Goal: Transaction & Acquisition: Book appointment/travel/reservation

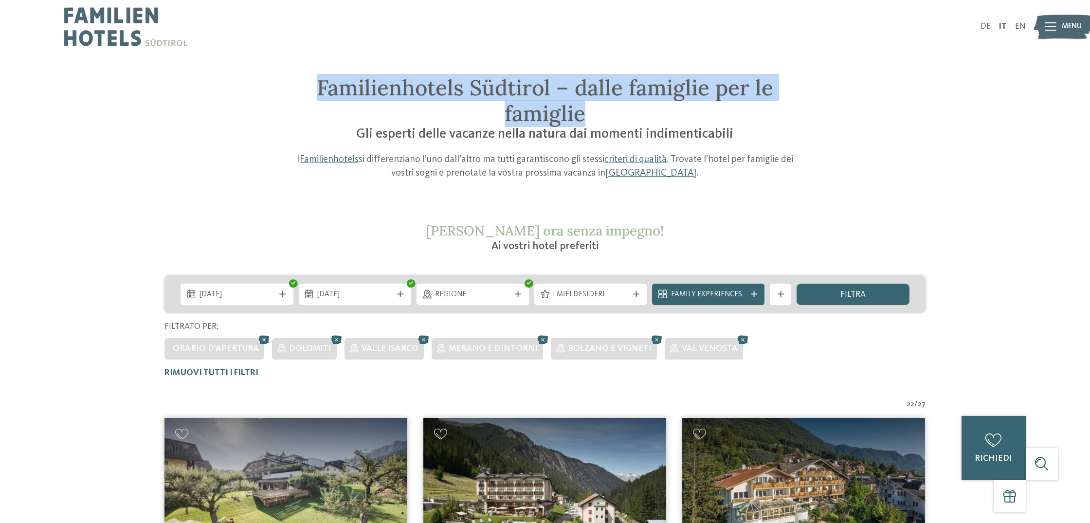
drag, startPoint x: 582, startPoint y: 119, endPoint x: 318, endPoint y: 92, distance: 266.0
click at [318, 92] on span "Familienhotels Südtirol – dalle famiglie per le famiglie" at bounding box center [545, 100] width 456 height 53
click at [319, 91] on span "Familienhotels Südtirol – dalle famiglie per le famiglie" at bounding box center [545, 100] width 456 height 53
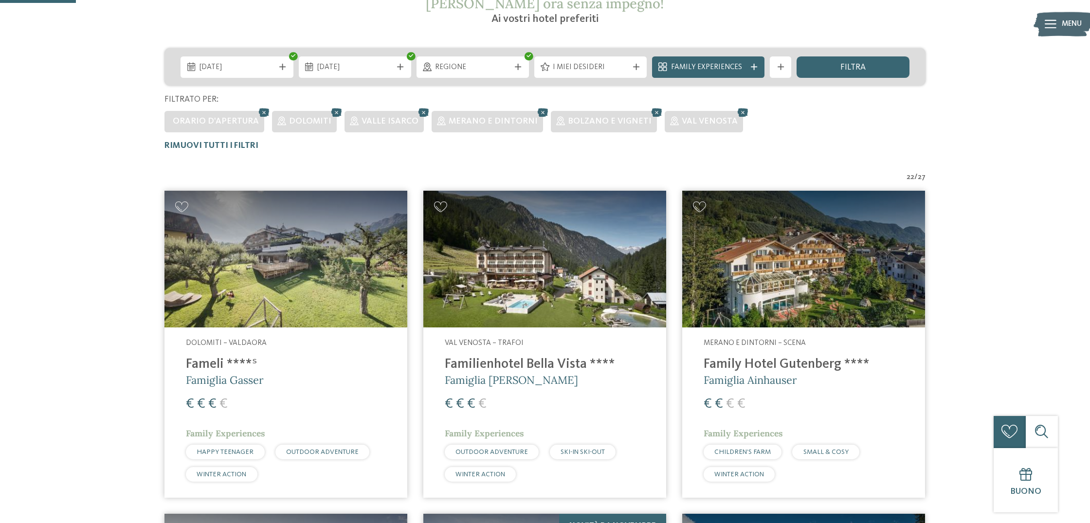
scroll to position [223, 0]
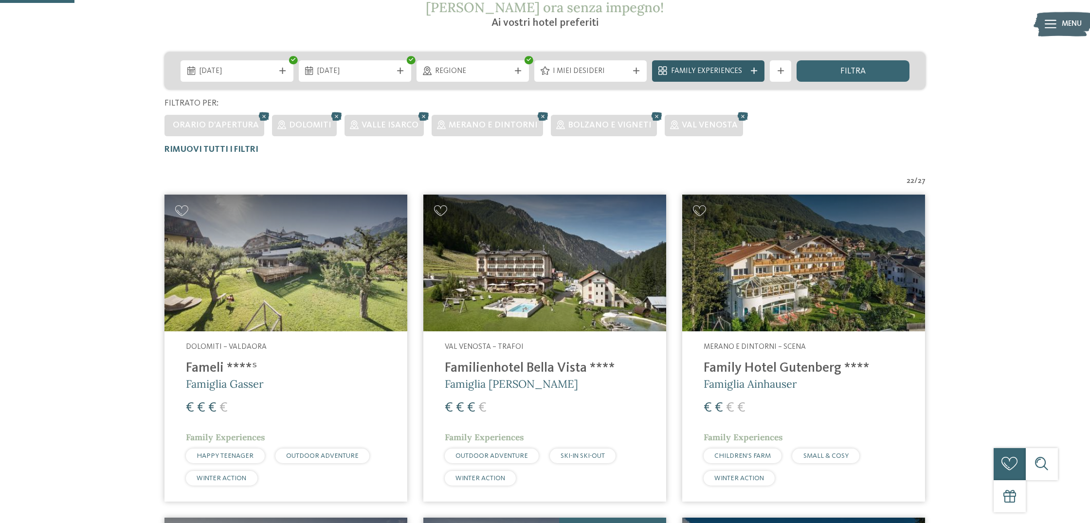
click at [705, 72] on span "Family Experiences" at bounding box center [708, 71] width 75 height 11
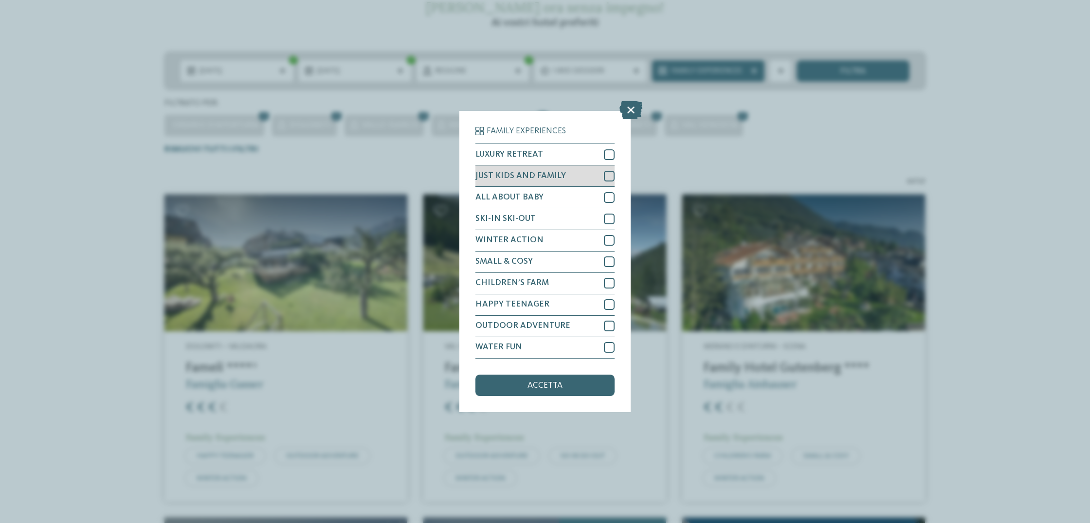
click at [526, 175] on span "JUST KIDS AND FAMILY" at bounding box center [520, 176] width 90 height 9
click at [550, 288] on div "CHILDREN’S FARM" at bounding box center [544, 283] width 139 height 21
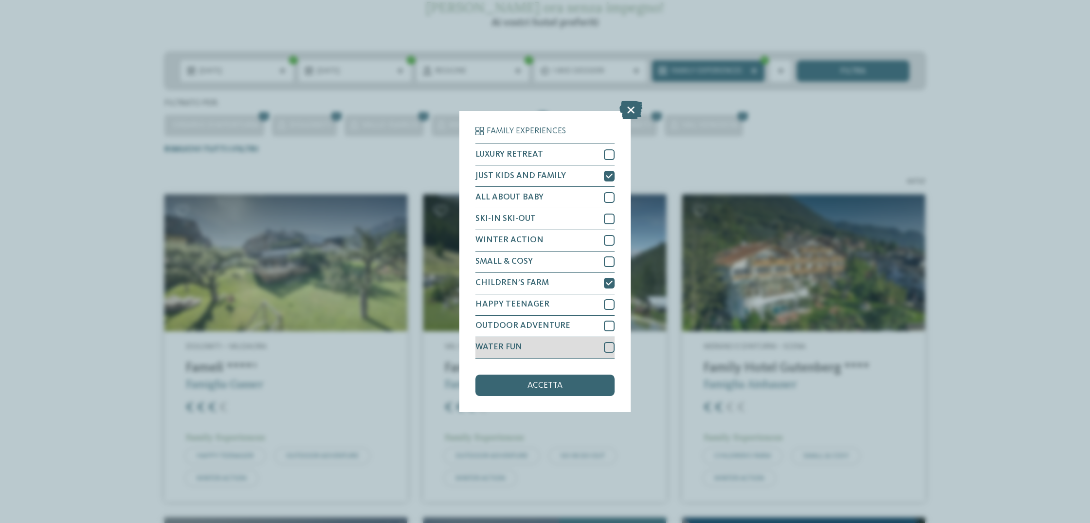
click at [498, 349] on span "WATER FUN" at bounding box center [498, 347] width 47 height 9
click at [512, 393] on div "accetta" at bounding box center [544, 385] width 139 height 21
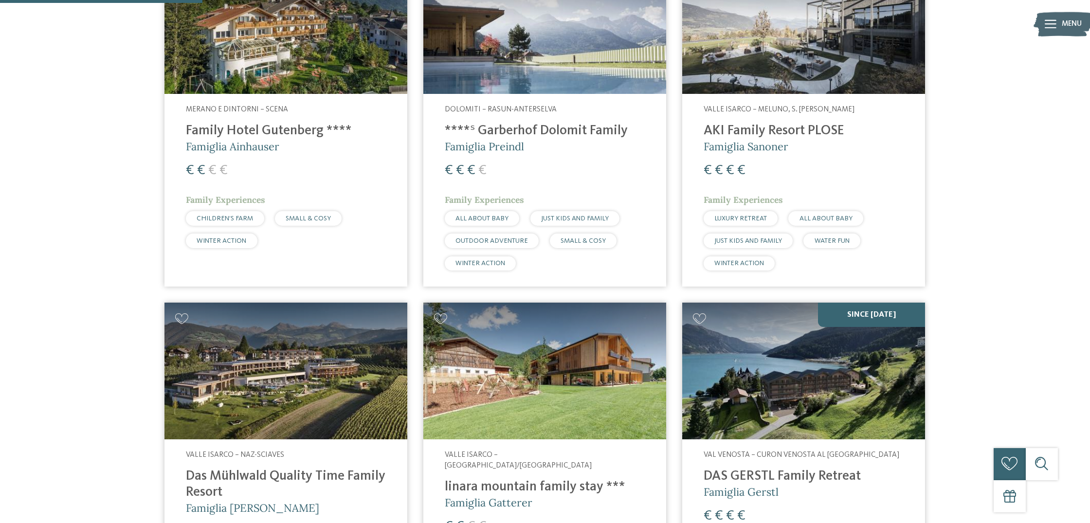
scroll to position [489, 0]
click at [495, 125] on h4 "****ˢ Garberhof Dolomit Family" at bounding box center [545, 131] width 200 height 16
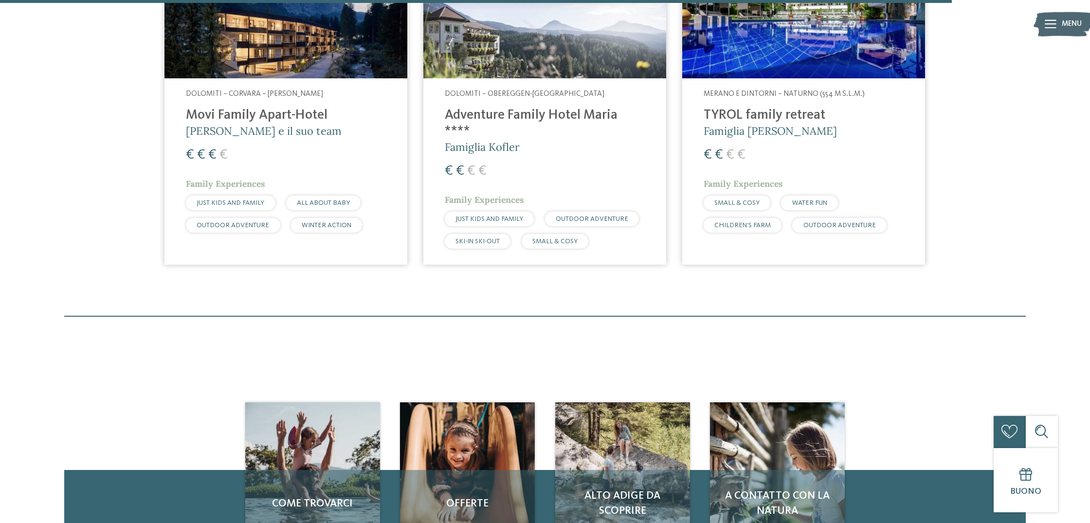
scroll to position [2290, 0]
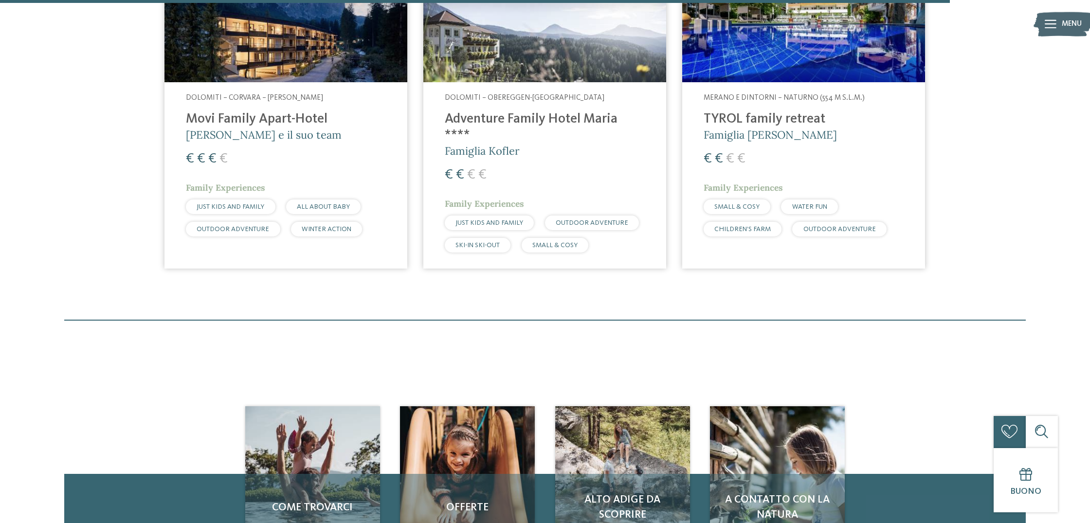
click at [500, 123] on h4 "Adventure Family Hotel Maria ****" at bounding box center [545, 127] width 200 height 32
click at [259, 120] on h4 "Movi Family Apart-Hotel" at bounding box center [286, 119] width 200 height 16
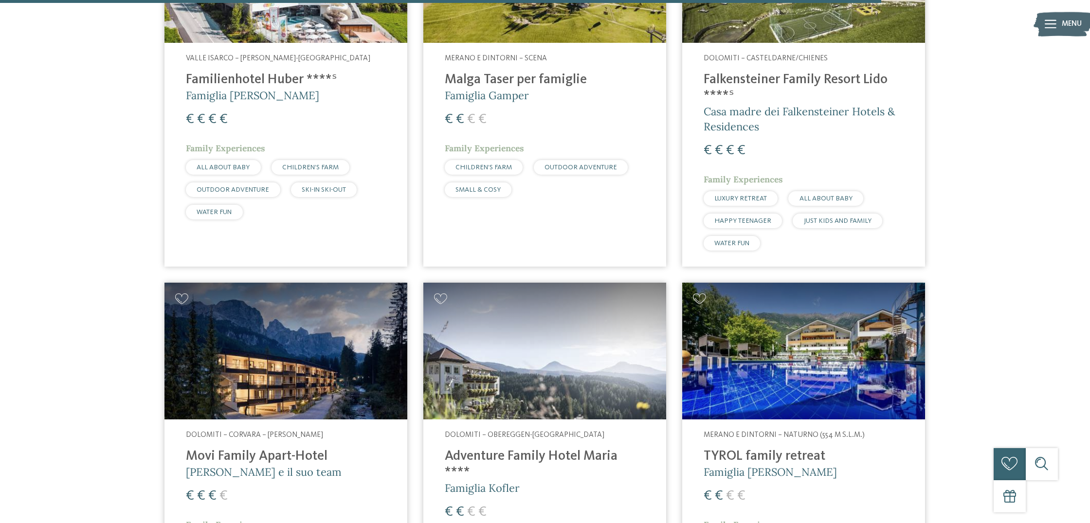
scroll to position [1871, 0]
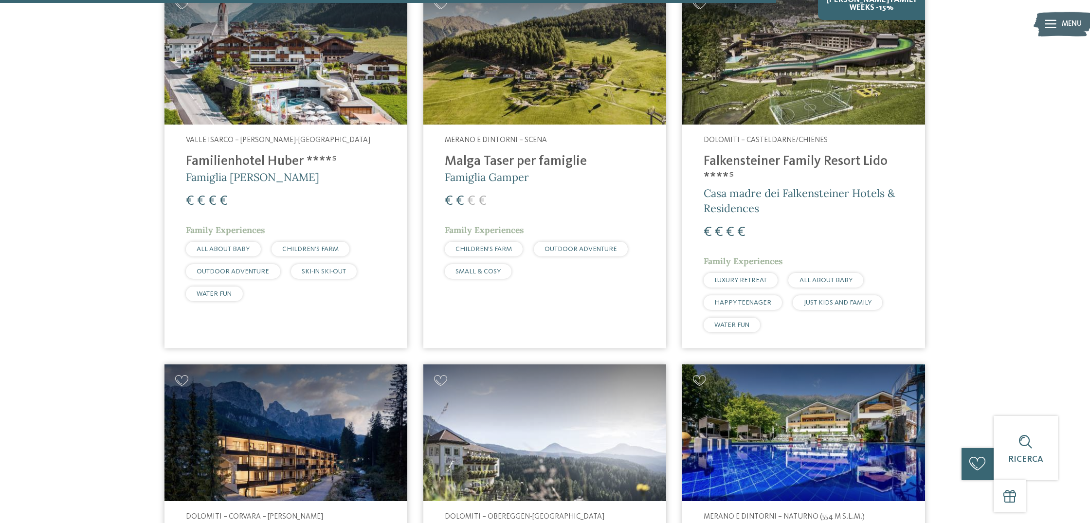
click at [467, 161] on h4 "Malga Taser per famiglie" at bounding box center [545, 162] width 200 height 16
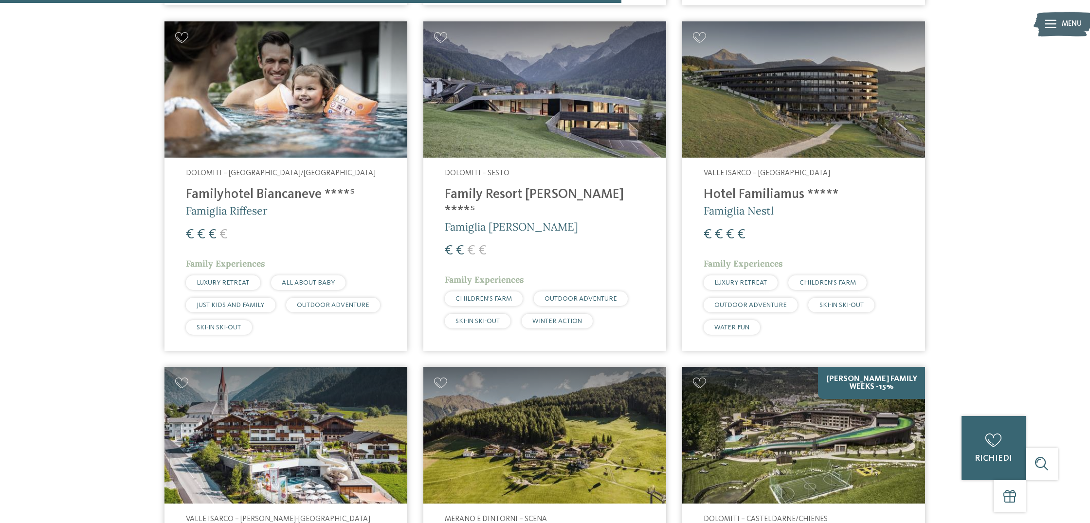
scroll to position [1490, 0]
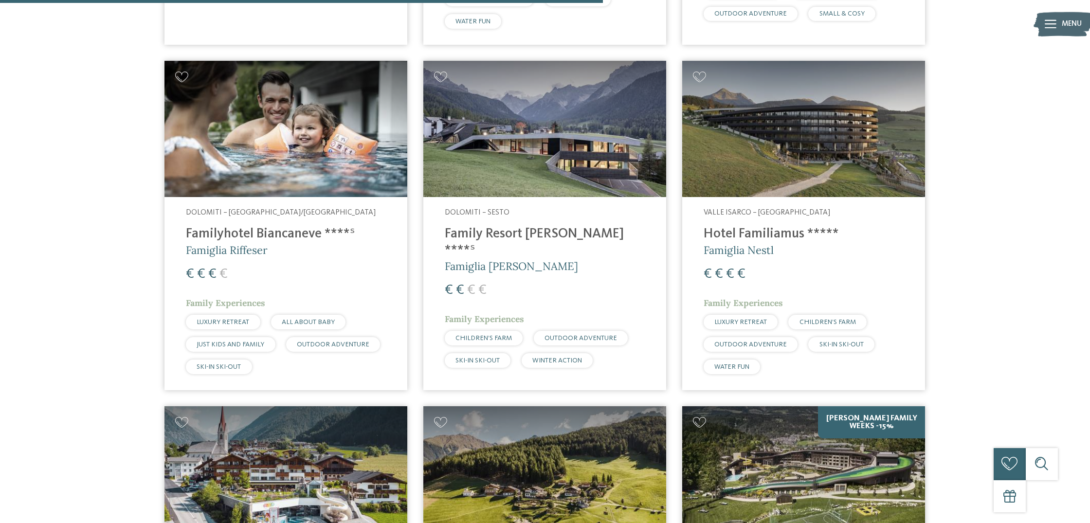
click at [485, 232] on h4 "Family Resort [PERSON_NAME] ****ˢ" at bounding box center [545, 242] width 200 height 32
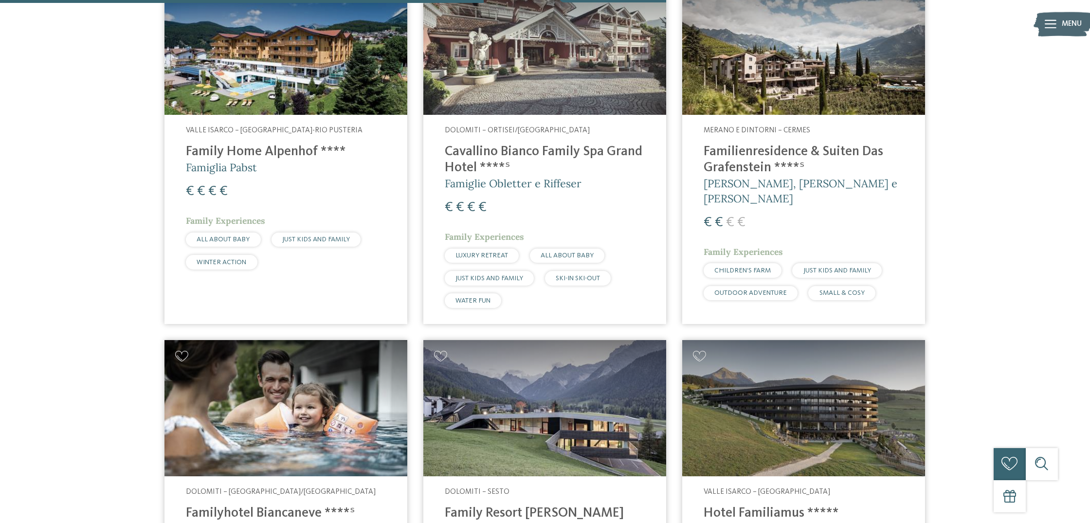
scroll to position [1151, 0]
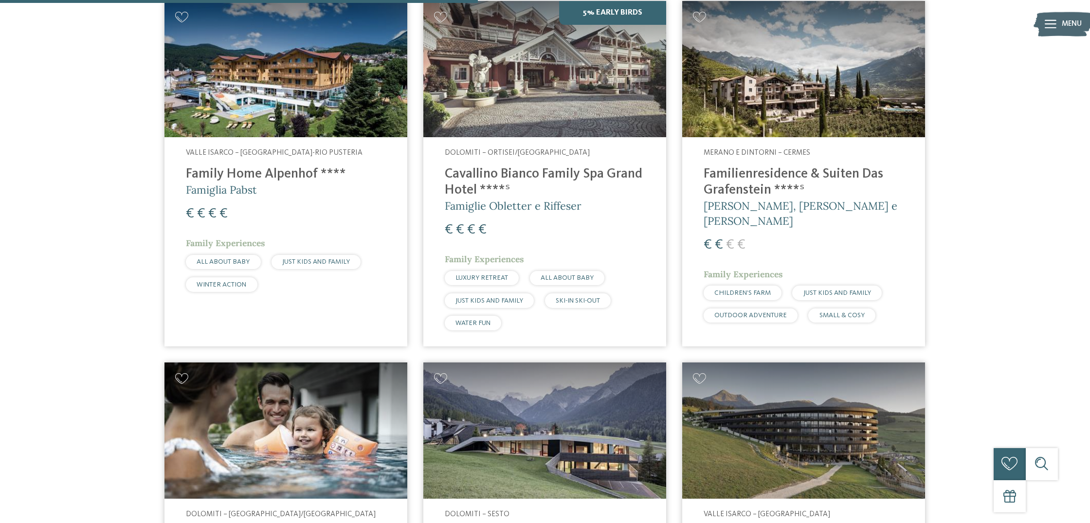
click at [721, 183] on h4 "Familienresidence & Suiten Das Grafenstein ****ˢ" at bounding box center [804, 182] width 200 height 32
click at [263, 176] on h4 "Family Home Alpenhof ****" at bounding box center [286, 174] width 200 height 16
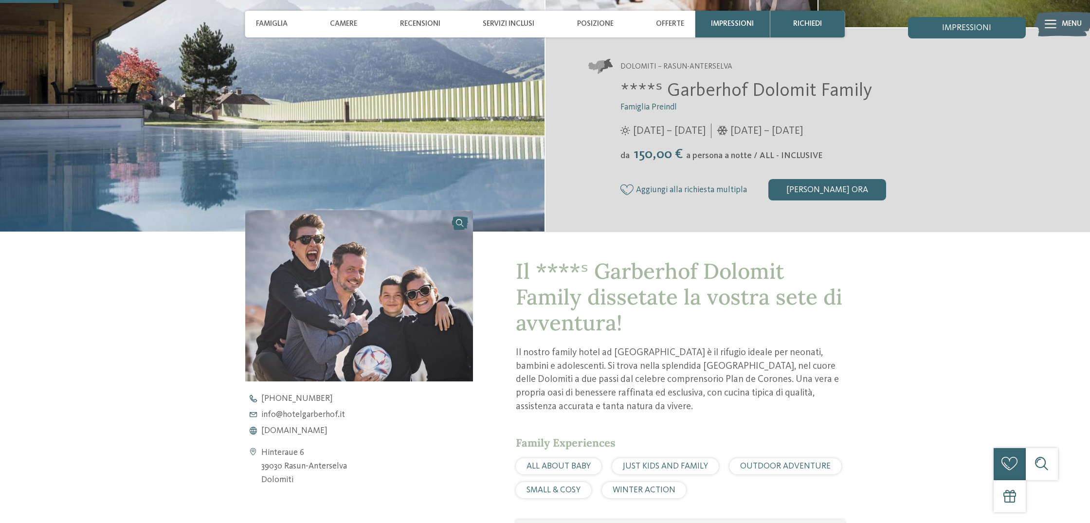
scroll to position [371, 0]
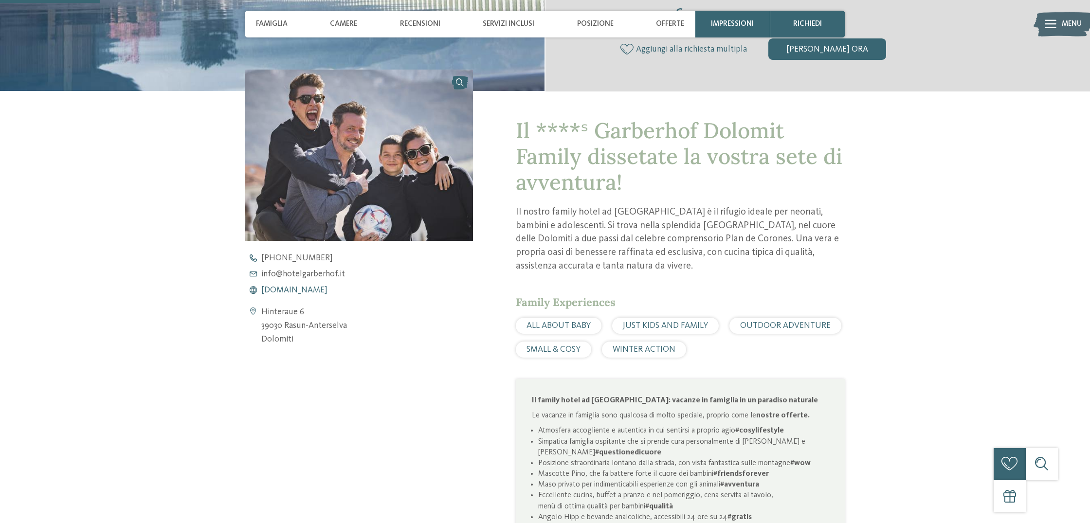
click at [285, 293] on span "www.hotelgarberhof.it" at bounding box center [294, 290] width 66 height 9
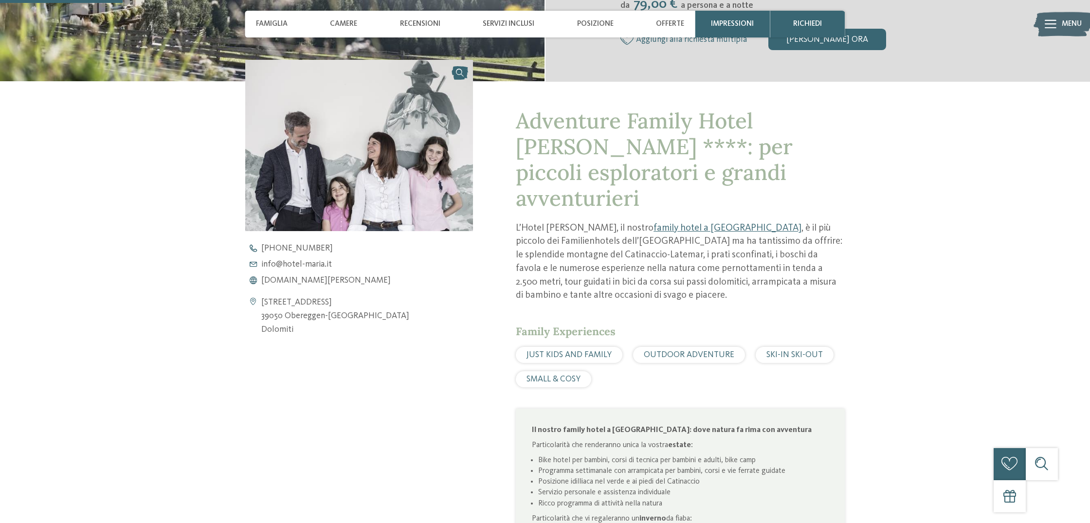
scroll to position [406, 0]
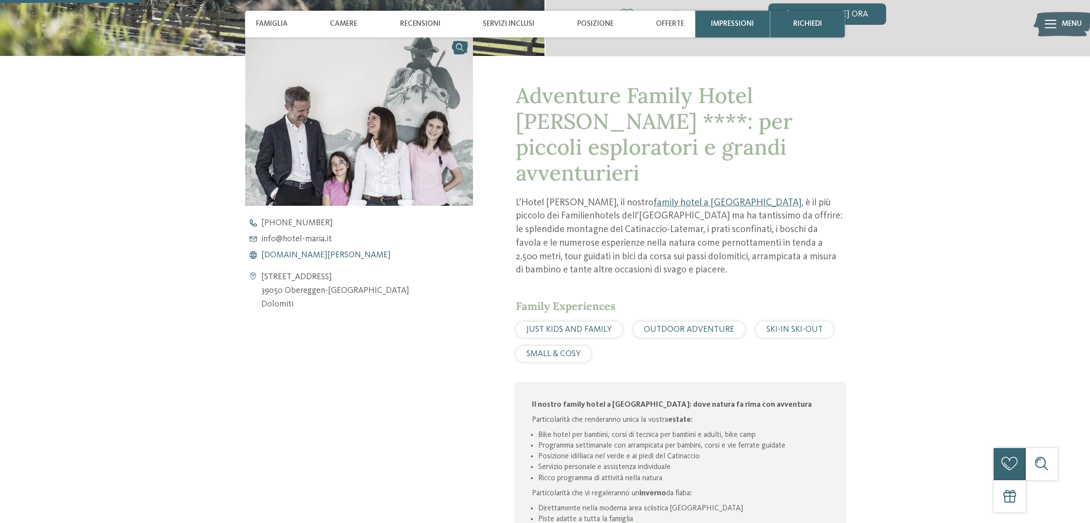
click at [299, 255] on span "www.hotel-maria.it" at bounding box center [325, 255] width 129 height 9
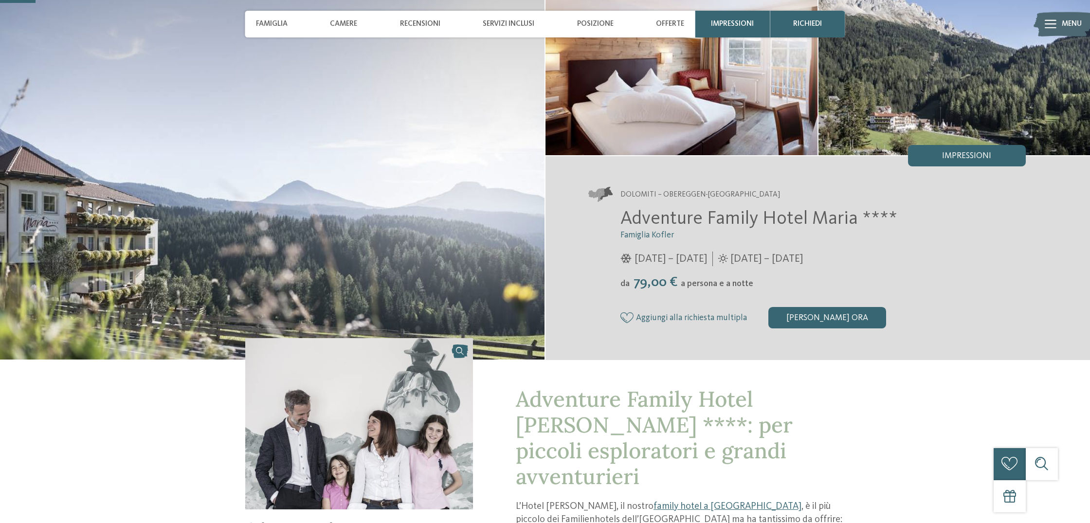
scroll to position [103, 0]
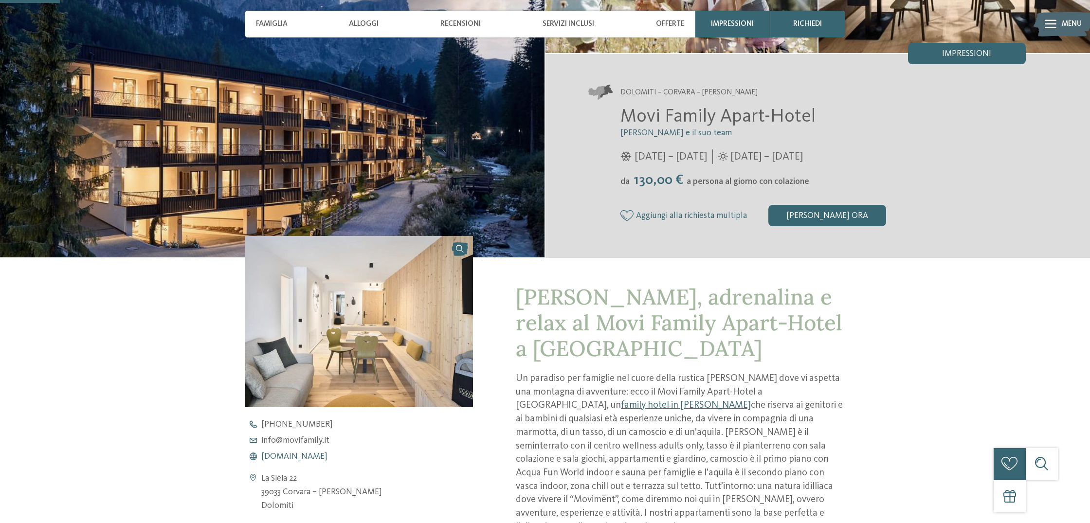
scroll to position [205, 0]
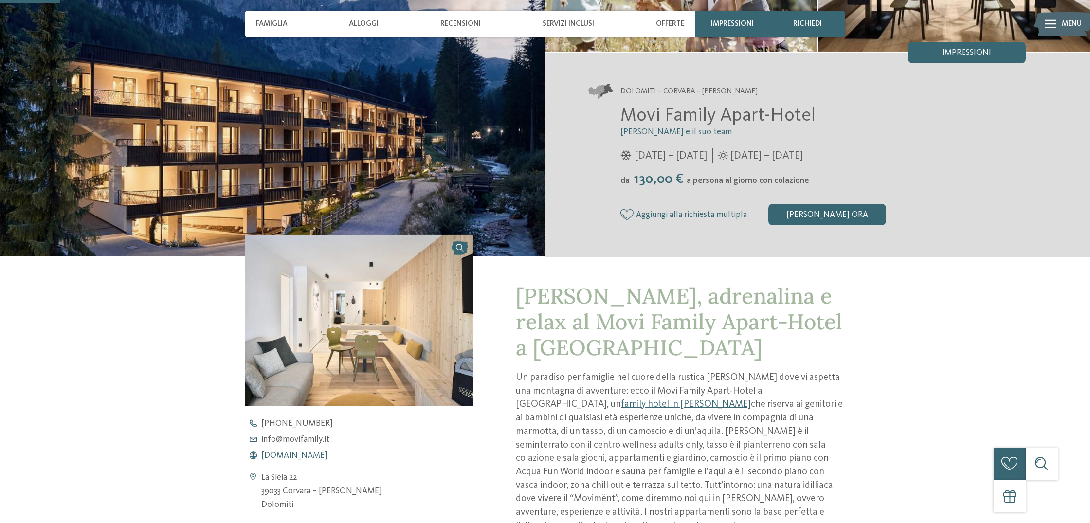
click at [289, 457] on span "www.movifamily.it" at bounding box center [294, 456] width 66 height 9
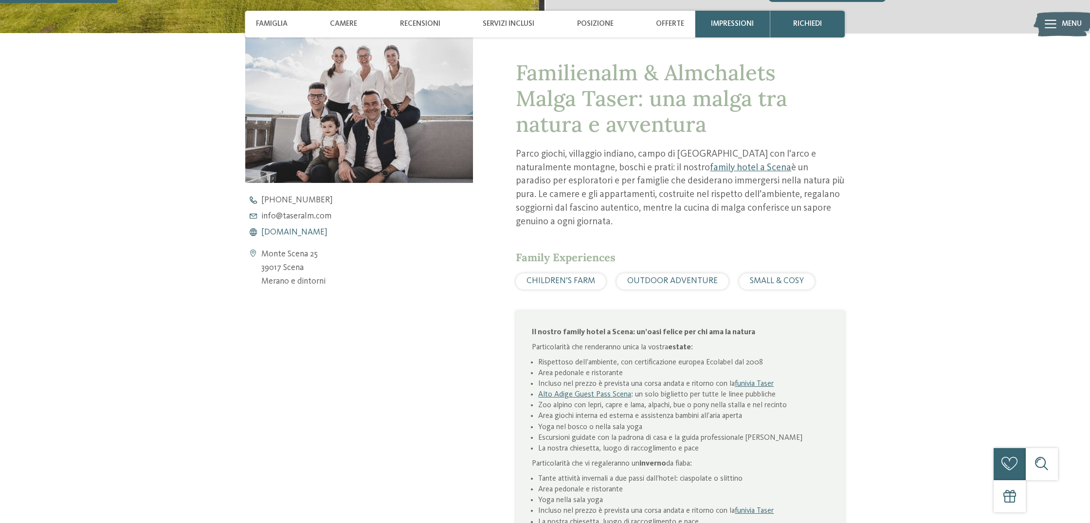
scroll to position [432, 0]
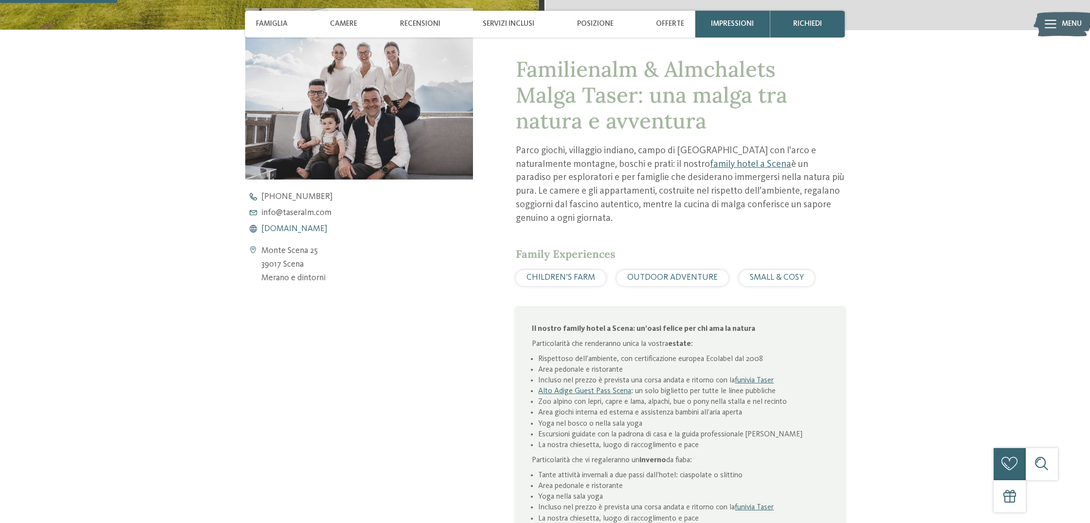
click at [291, 229] on span "[DOMAIN_NAME]" at bounding box center [294, 229] width 66 height 9
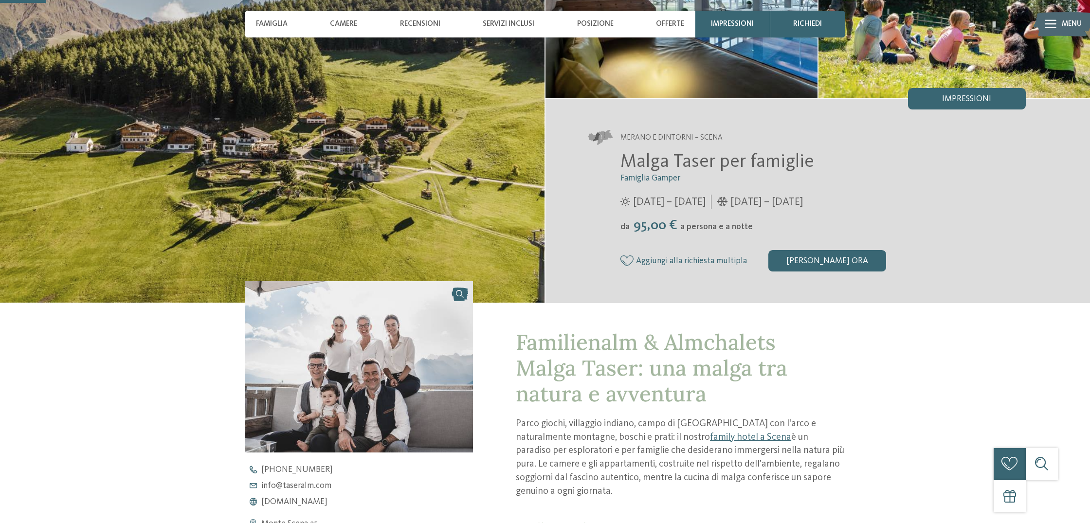
scroll to position [142, 0]
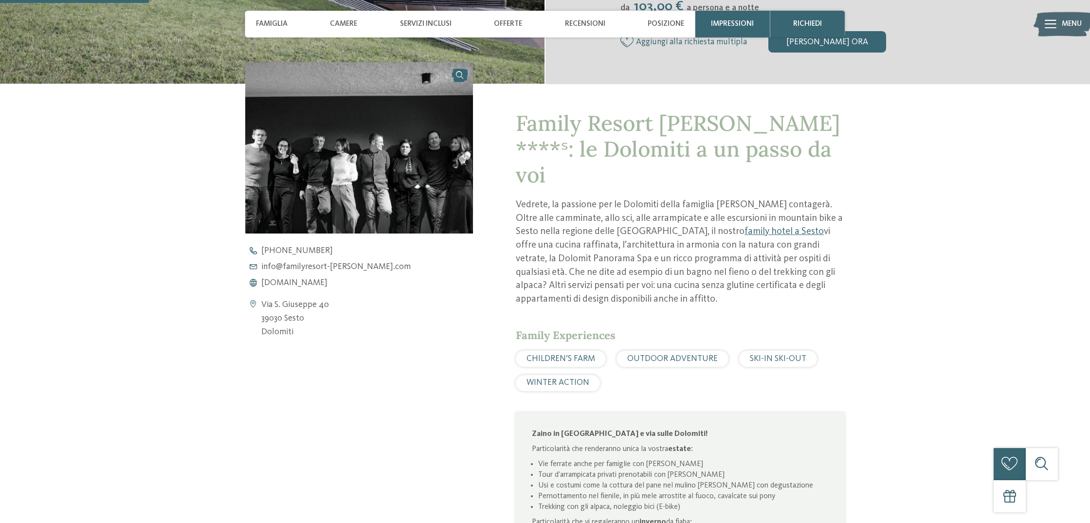
scroll to position [454, 0]
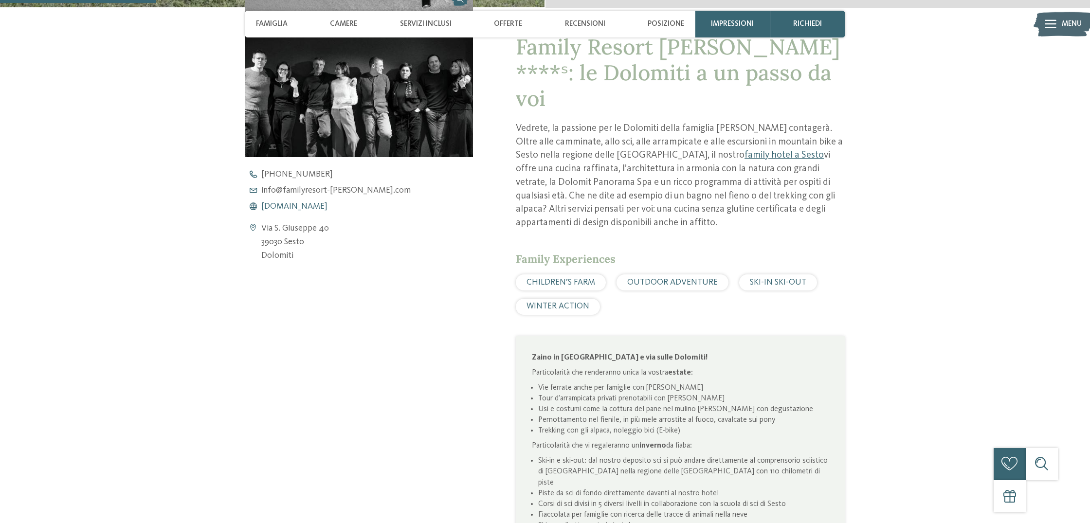
click at [307, 208] on span "[DOMAIN_NAME]" at bounding box center [294, 206] width 66 height 9
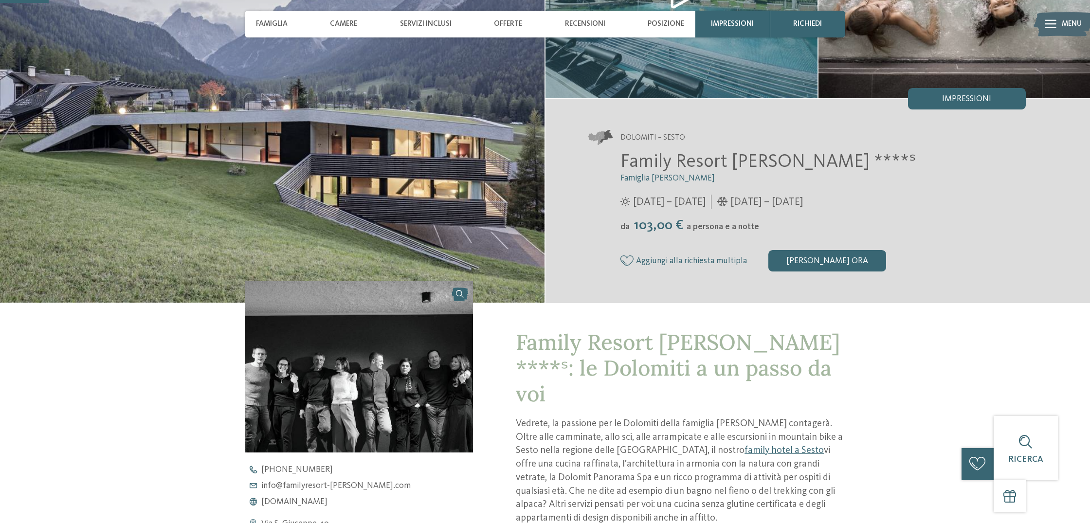
scroll to position [142, 0]
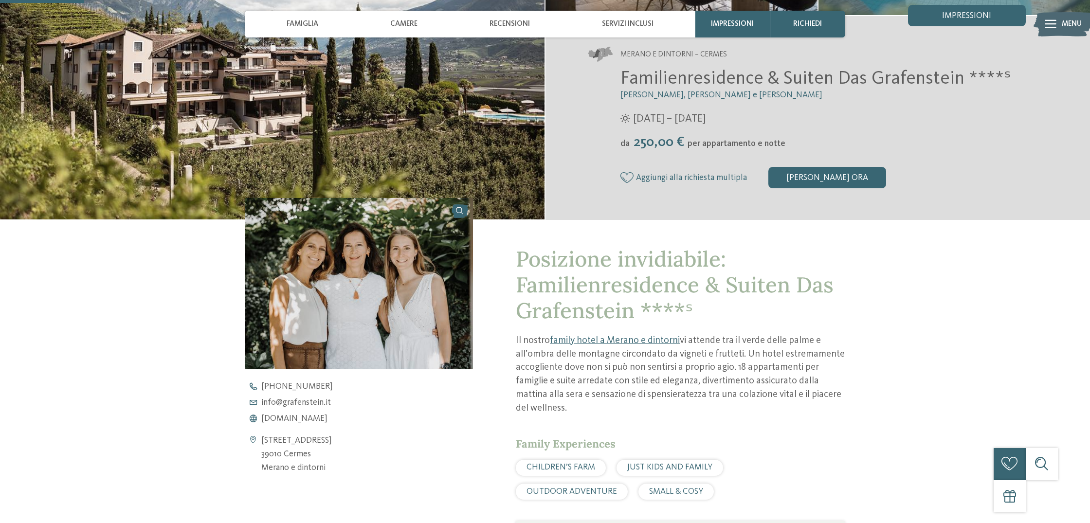
scroll to position [245, 0]
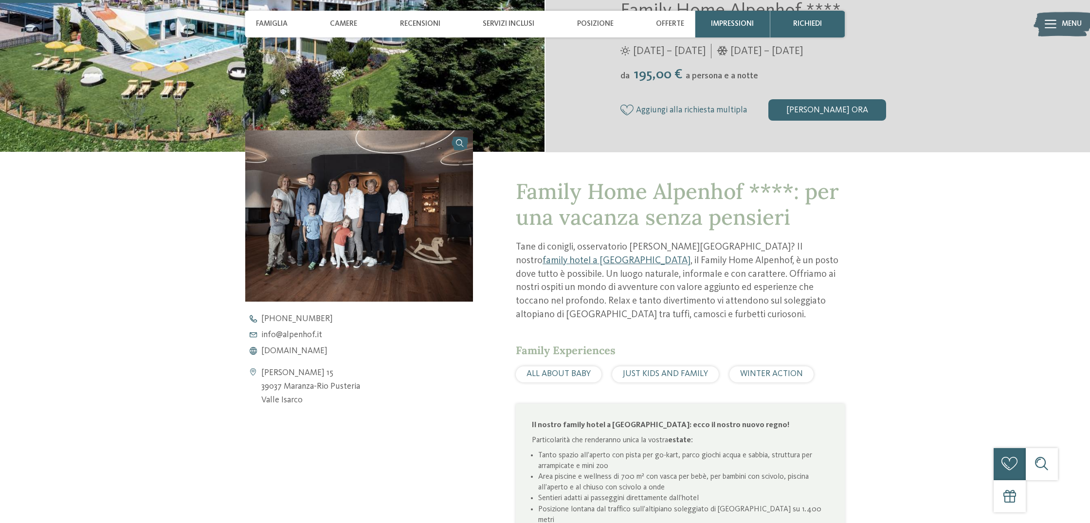
scroll to position [330, 0]
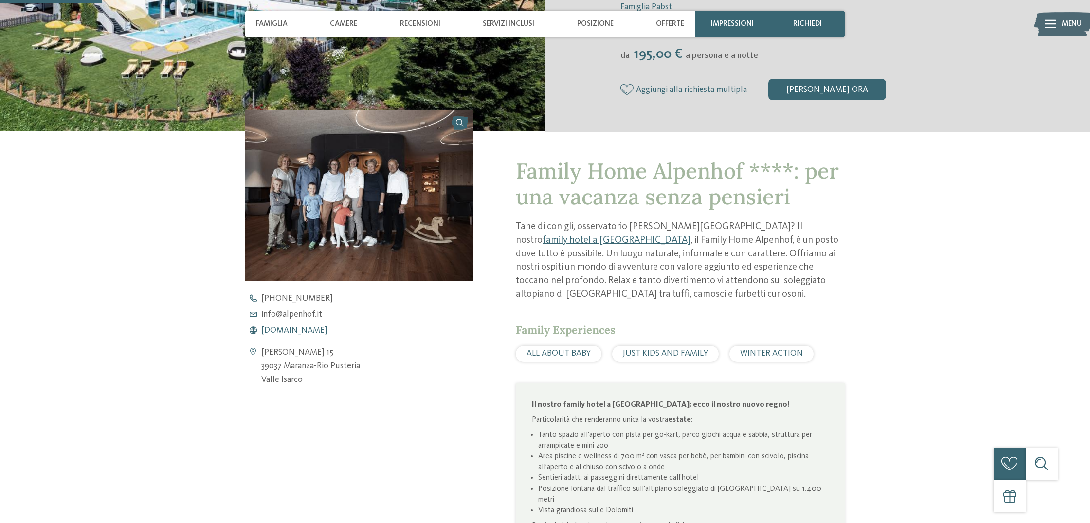
click at [296, 335] on span "[DOMAIN_NAME]" at bounding box center [294, 330] width 66 height 9
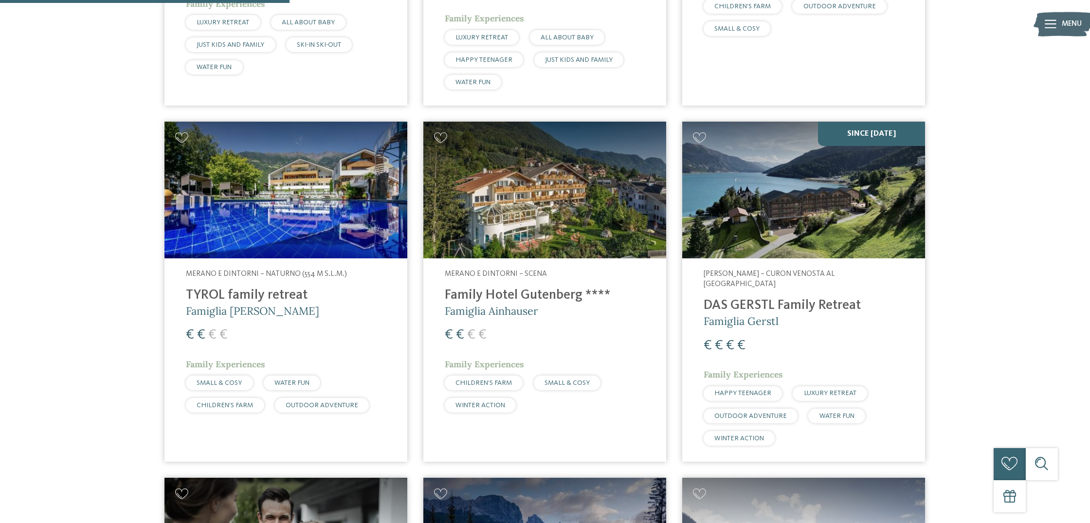
scroll to position [720, 0]
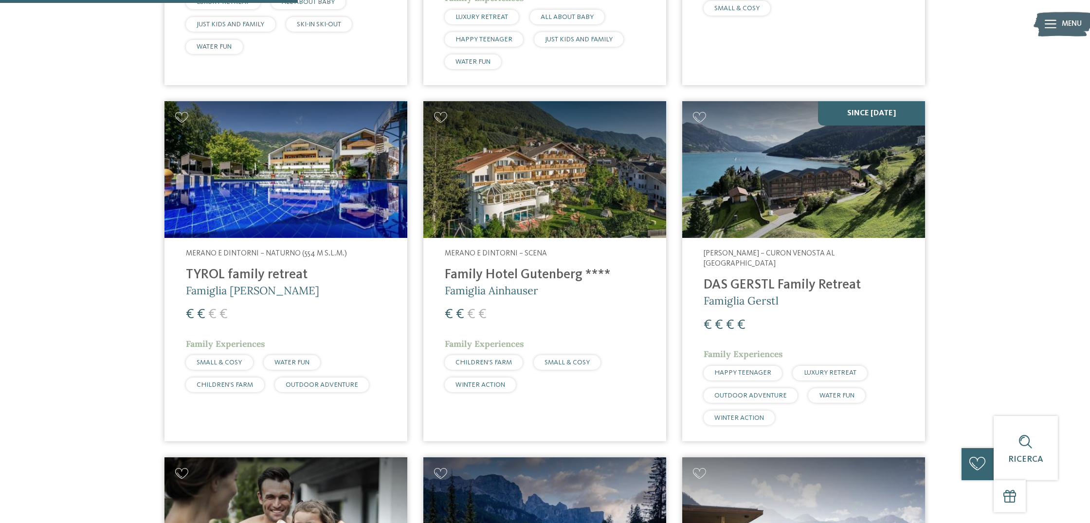
click at [511, 277] on h4 "Family Hotel Gutenberg ****" at bounding box center [545, 275] width 200 height 16
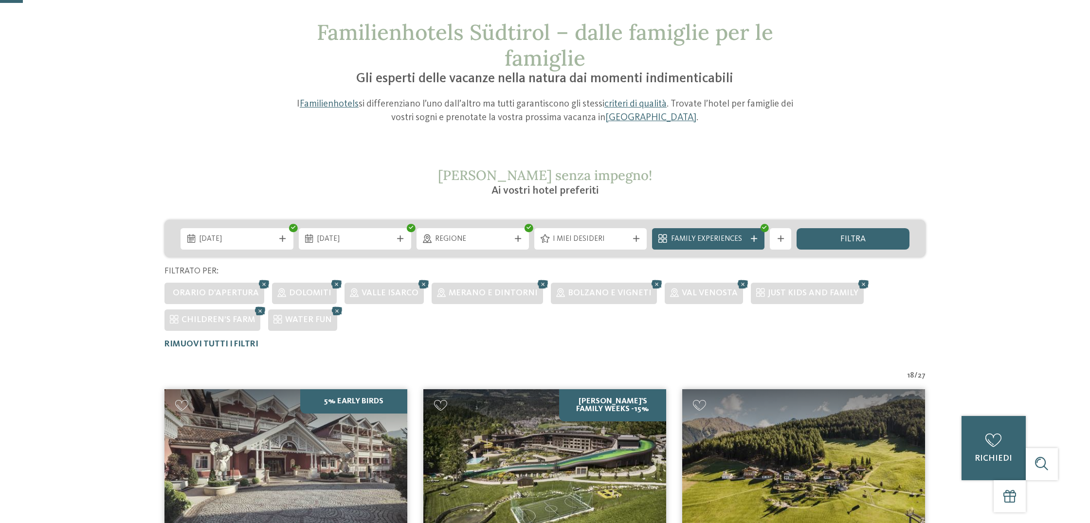
scroll to position [57, 0]
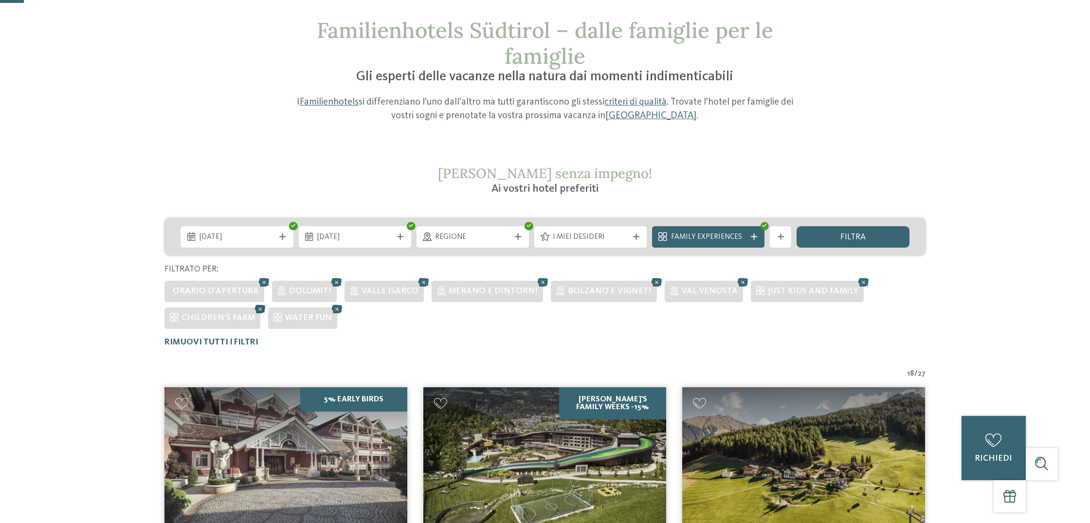
click at [256, 305] on icon at bounding box center [260, 309] width 16 height 14
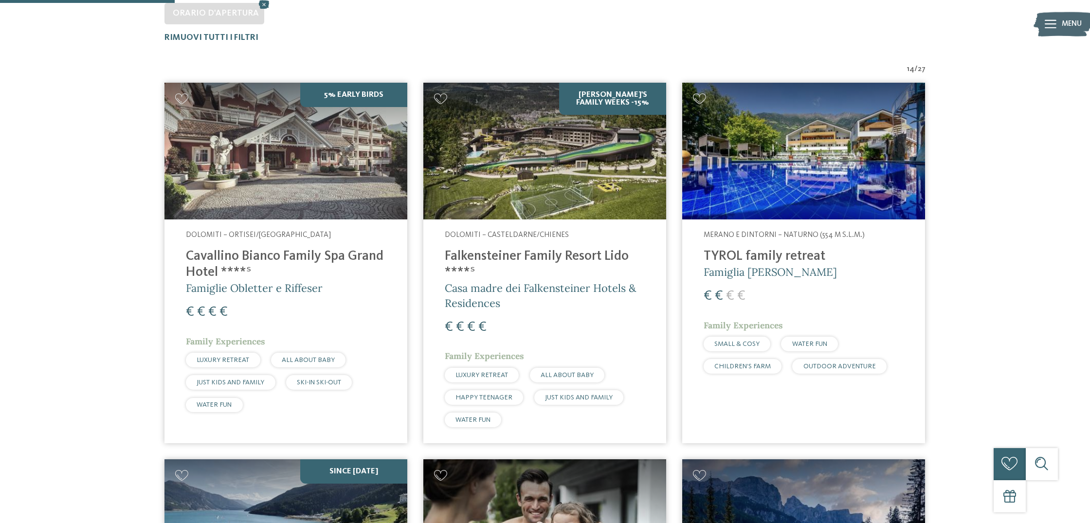
scroll to position [364, 0]
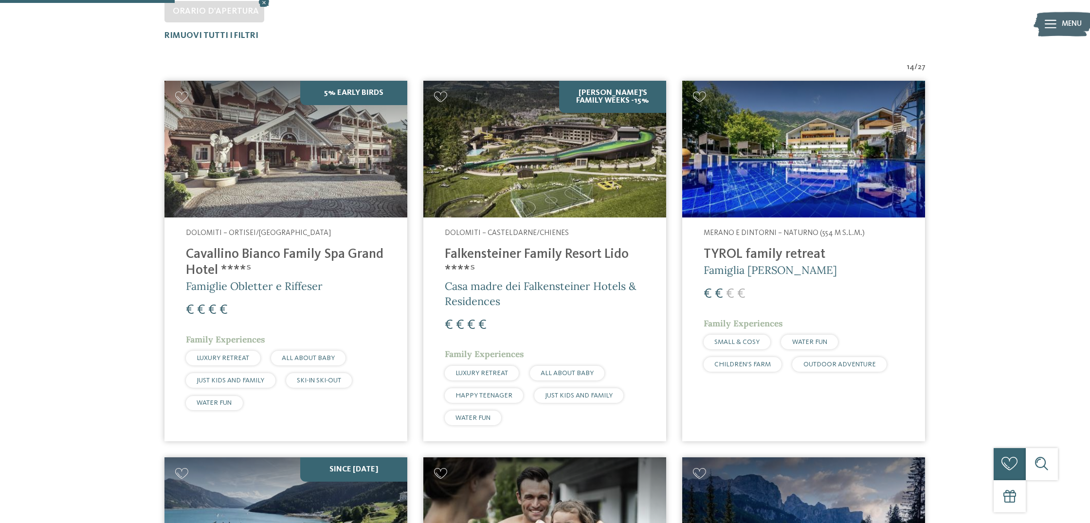
click at [710, 220] on div "Merano e dintorni – Naturno (554 m s.l.m.) TYROL family retreat Famiglia Brunne…" at bounding box center [803, 302] width 243 height 170
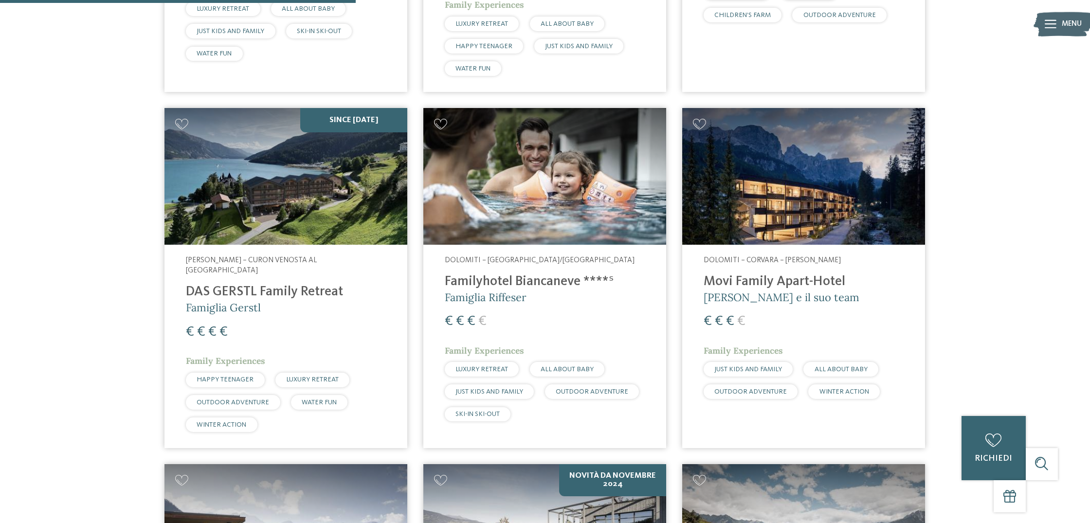
scroll to position [739, 0]
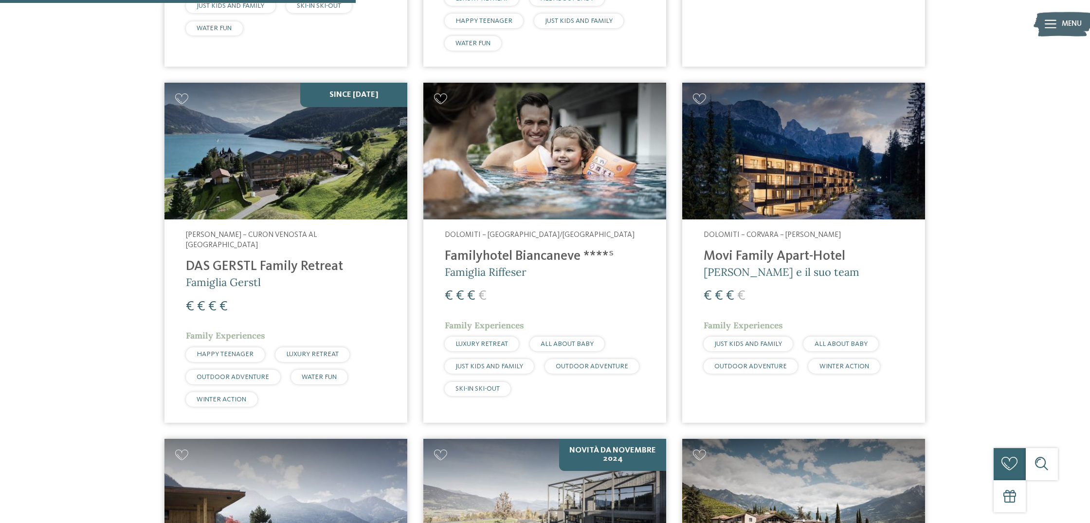
click at [479, 265] on span "Famiglia Riffeser" at bounding box center [486, 272] width 82 height 14
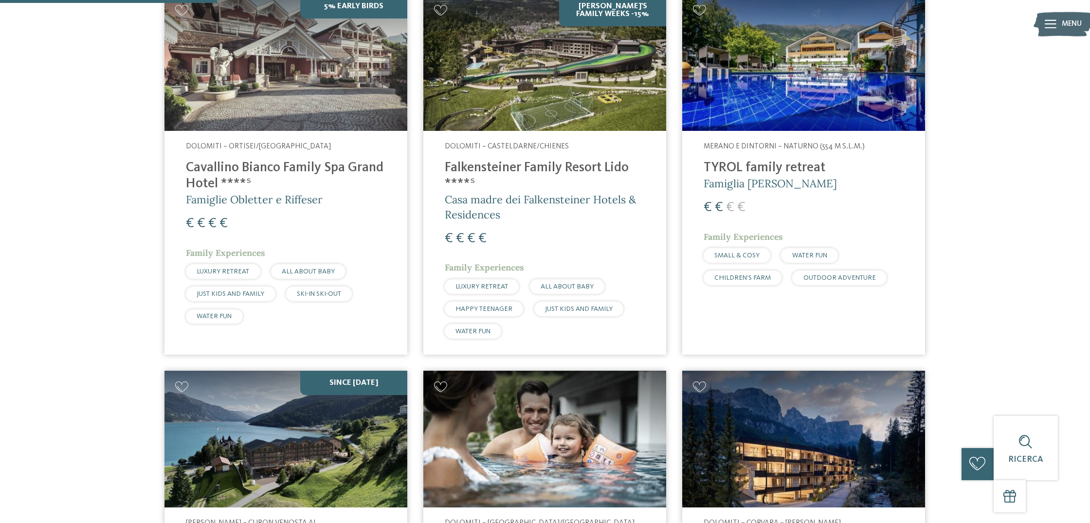
scroll to position [450, 0]
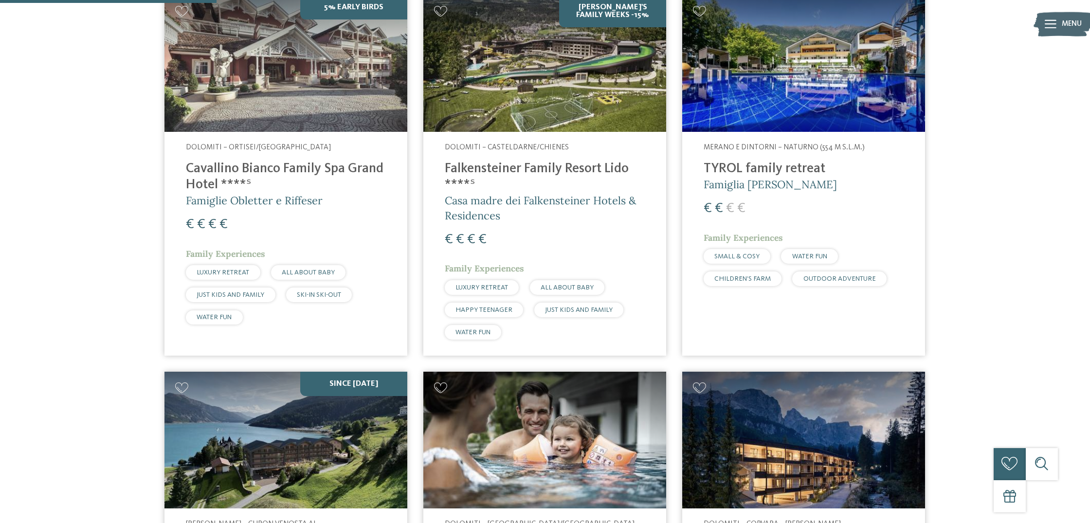
click at [575, 161] on h4 "Falkensteiner Family Resort Lido ****ˢ" at bounding box center [545, 177] width 200 height 32
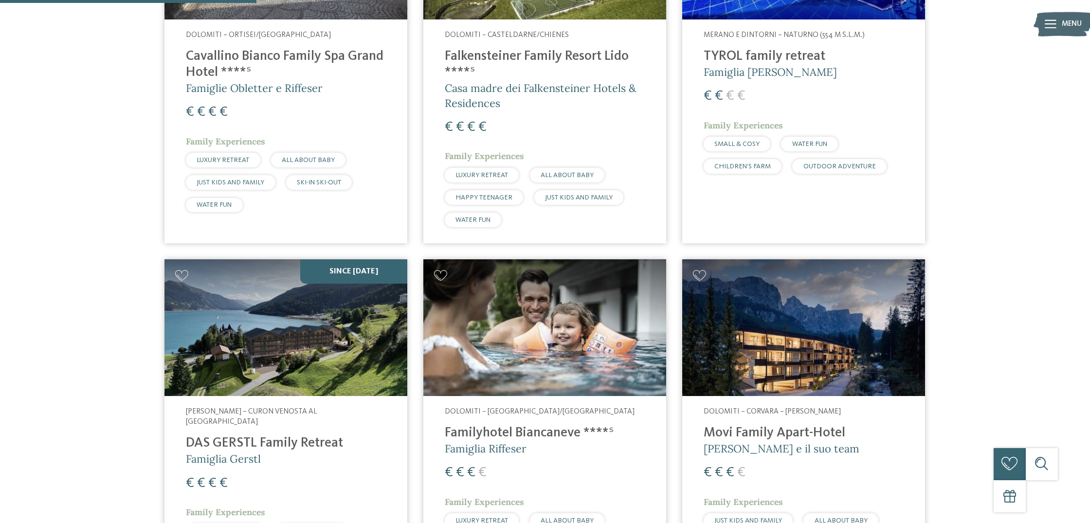
scroll to position [568, 0]
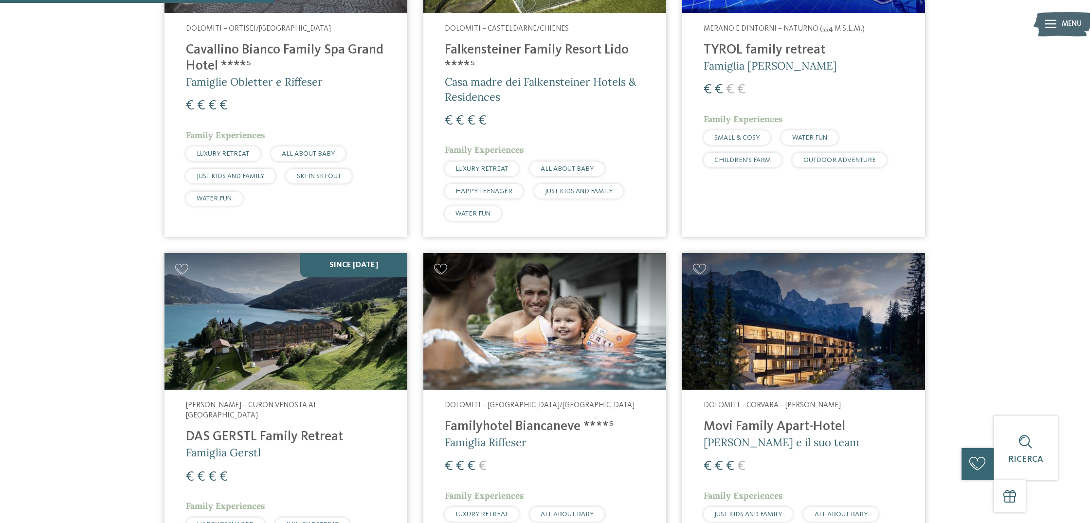
click at [257, 429] on h4 "DAS GERSTL Family Retreat" at bounding box center [286, 437] width 200 height 16
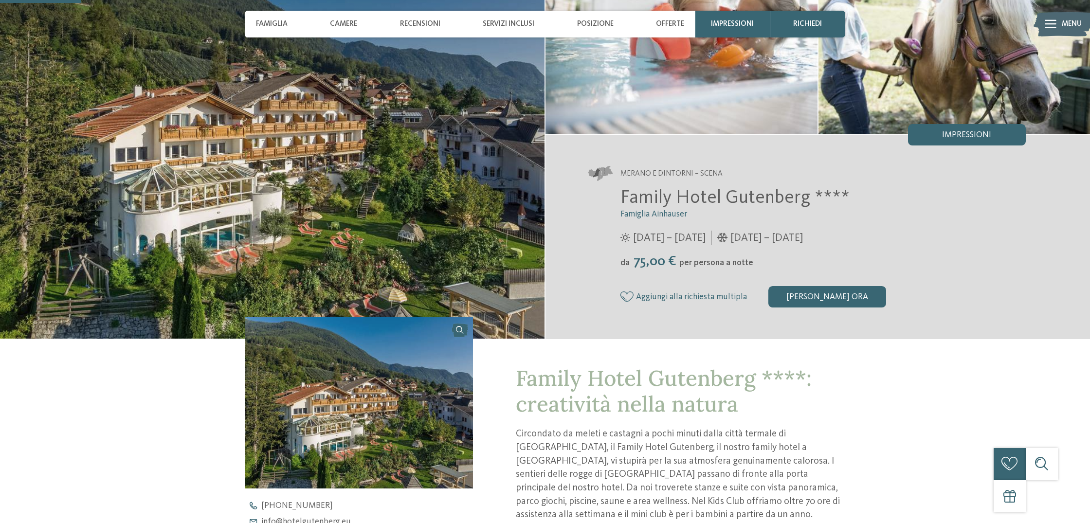
scroll to position [308, 0]
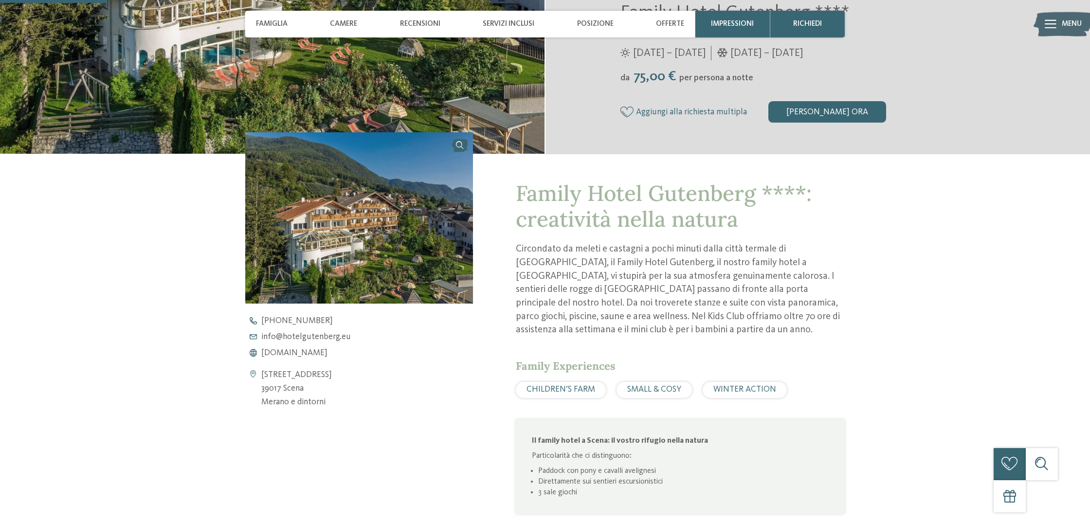
click at [298, 359] on div "Via Ifinger 14 39017 Scena Merano e dintorni +39 0473 945 950 info@ no-spam. ho…" at bounding box center [359, 363] width 228 height 92
click at [300, 355] on span "www.hotelgutenberg.eu" at bounding box center [294, 353] width 66 height 9
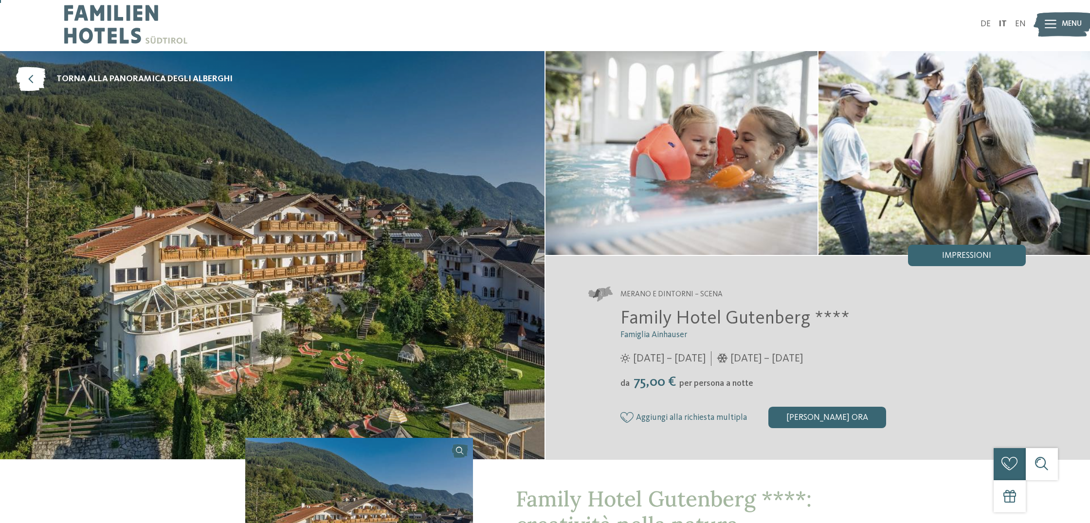
scroll to position [3, 0]
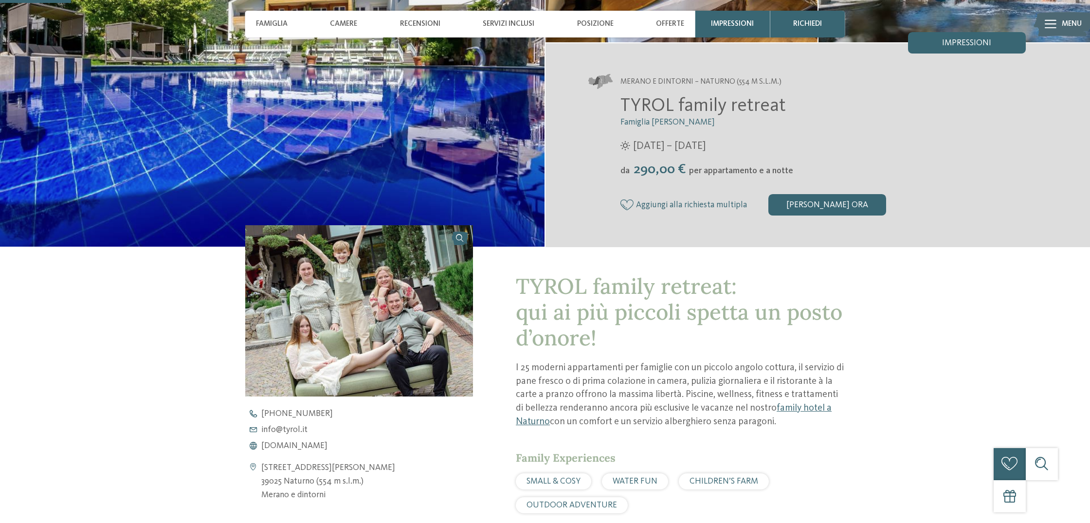
scroll to position [257, 0]
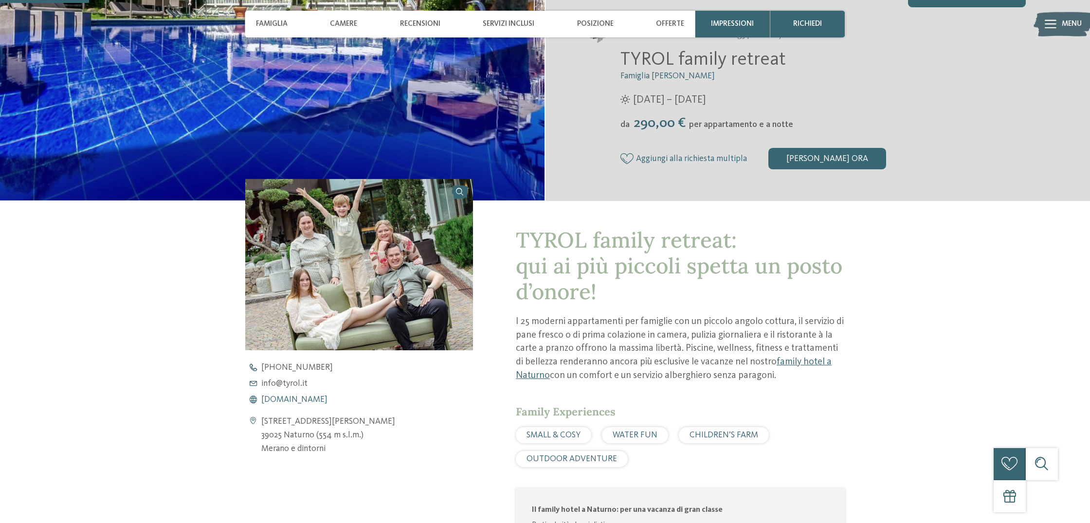
click at [294, 407] on div "Via Gustav Flora 4 39025 Naturno (554 m s.l.m.) Merano e dintorni +39 0473 667 …" at bounding box center [359, 409] width 228 height 92
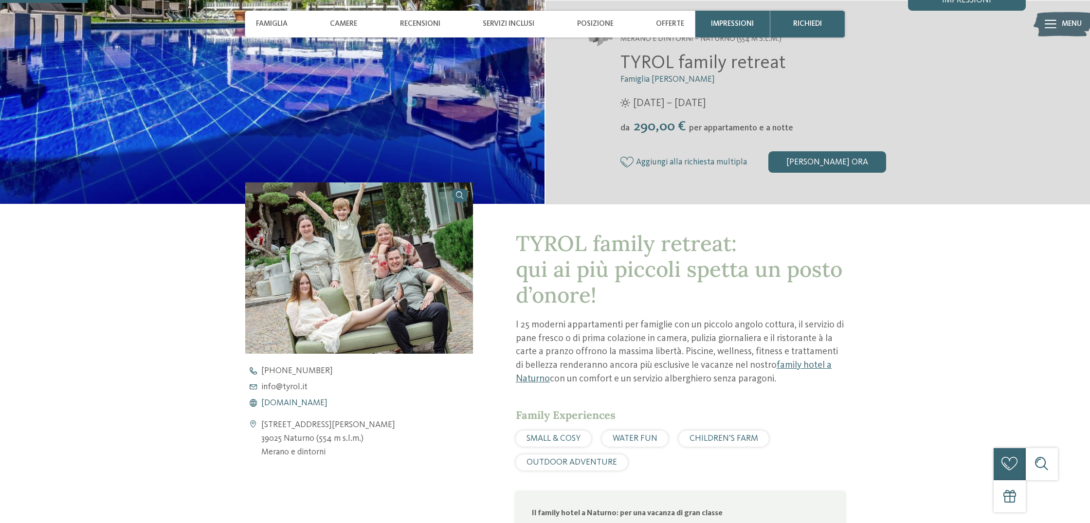
scroll to position [256, 0]
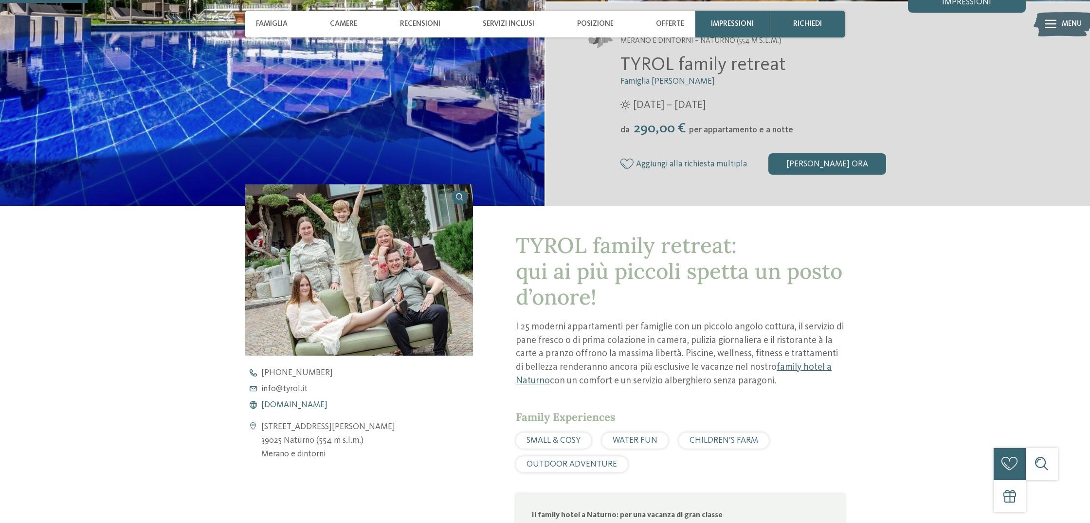
click at [294, 406] on span "www.tyrol.it" at bounding box center [294, 405] width 66 height 9
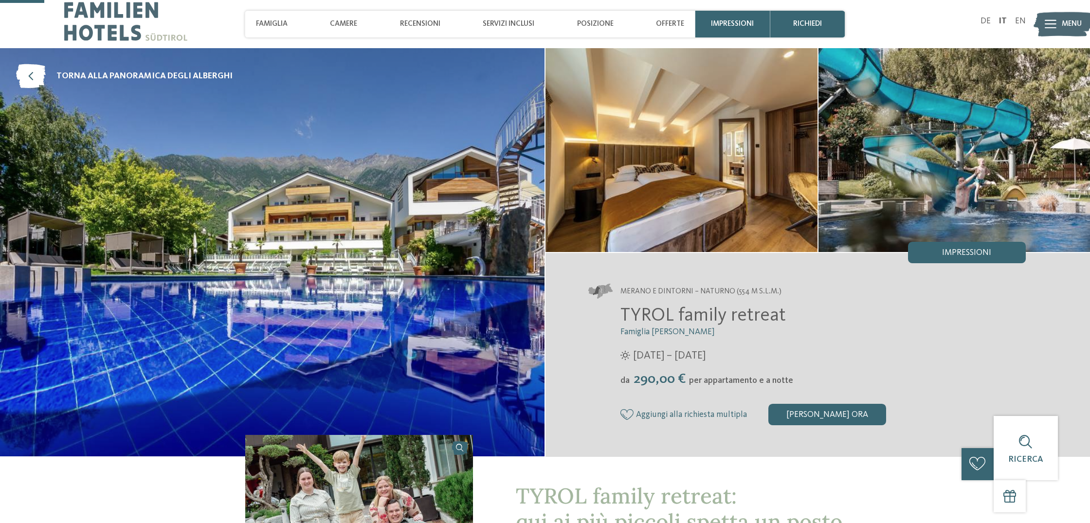
scroll to position [0, 0]
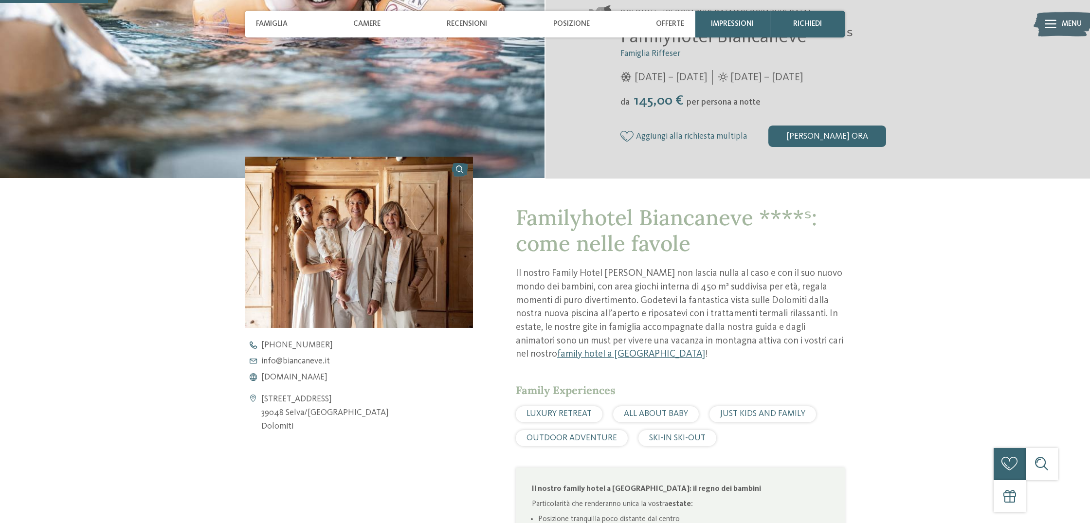
scroll to position [292, 0]
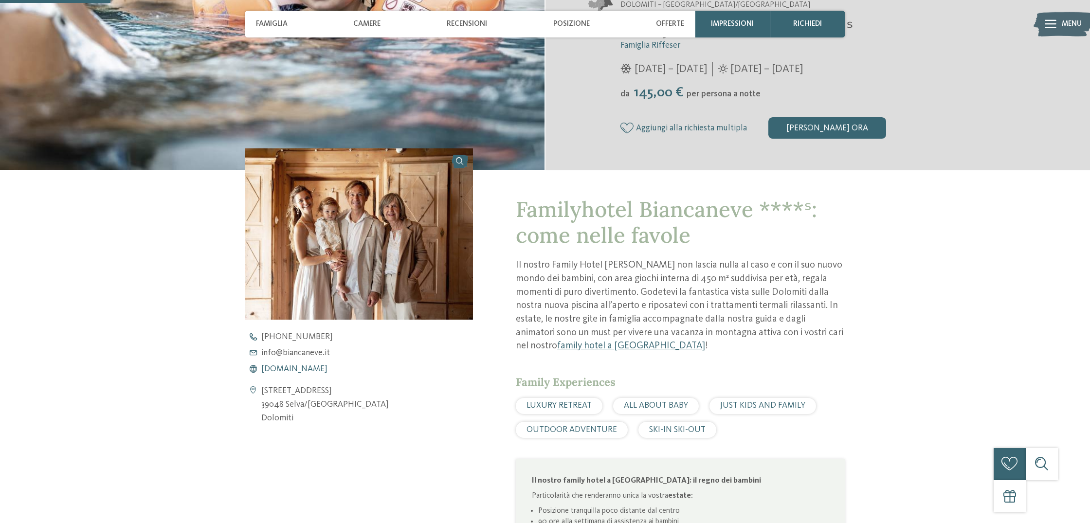
click at [321, 368] on span "www.biancaneve.it" at bounding box center [294, 369] width 66 height 9
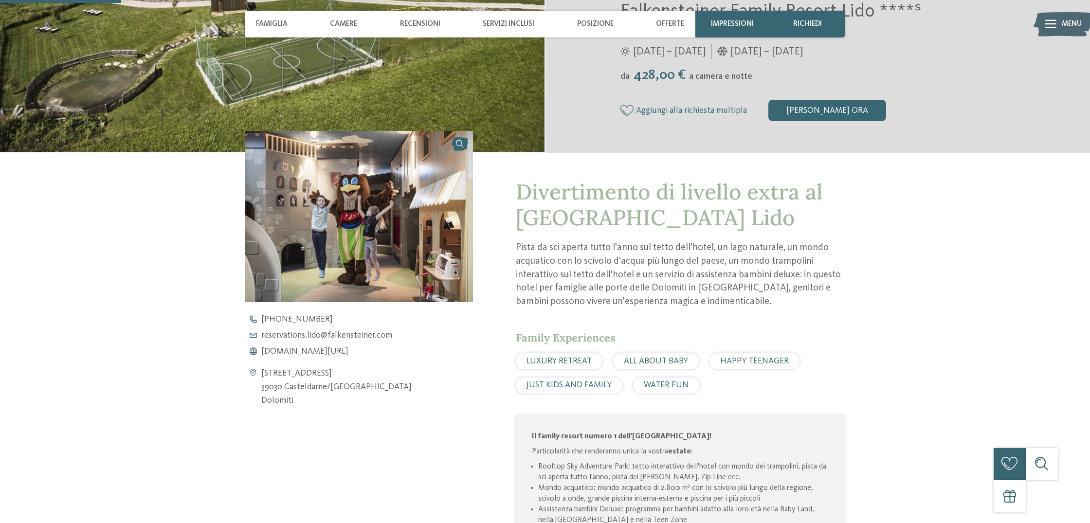
scroll to position [442, 0]
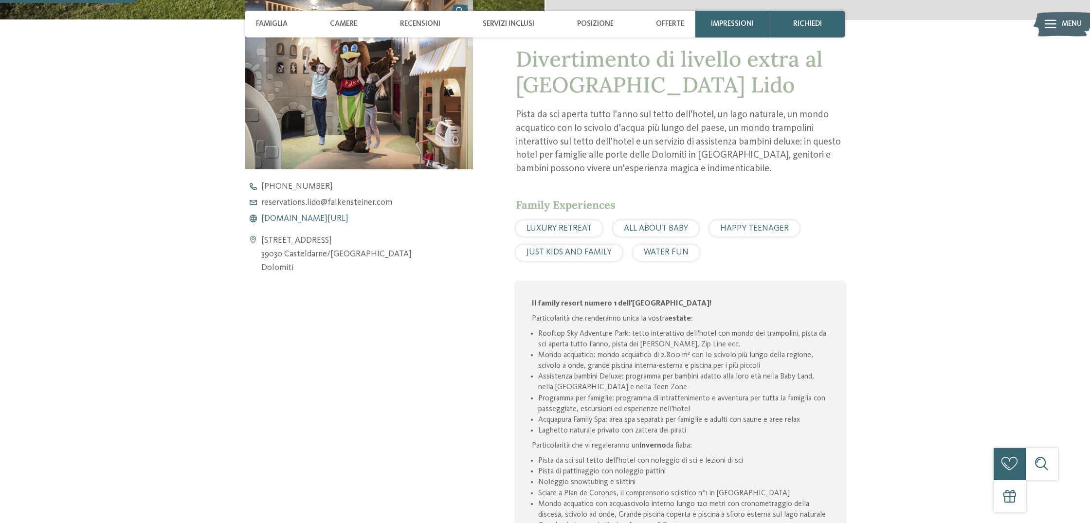
click at [331, 220] on span "www.falkensteiner.com/it/family-resort-lido" at bounding box center [304, 219] width 87 height 9
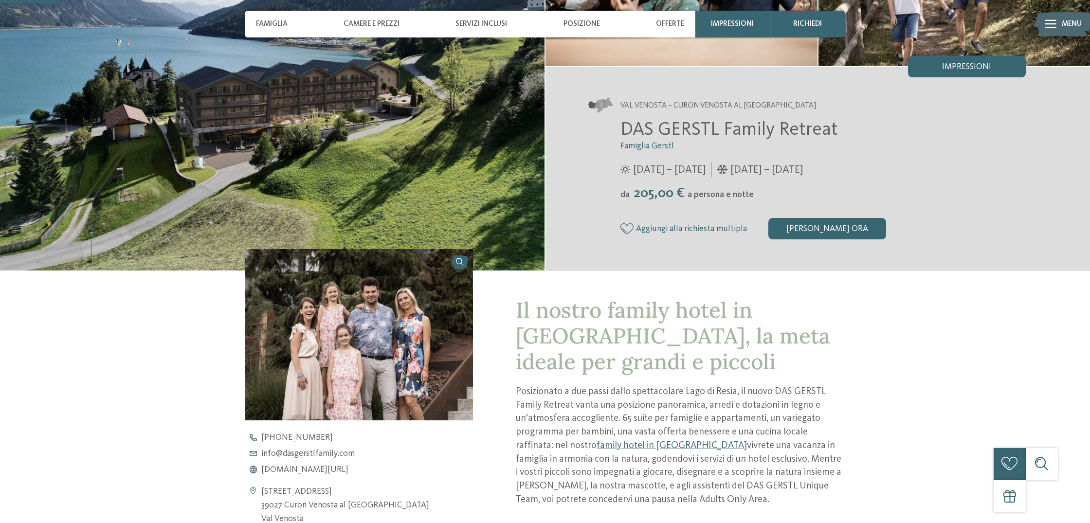
scroll to position [195, 0]
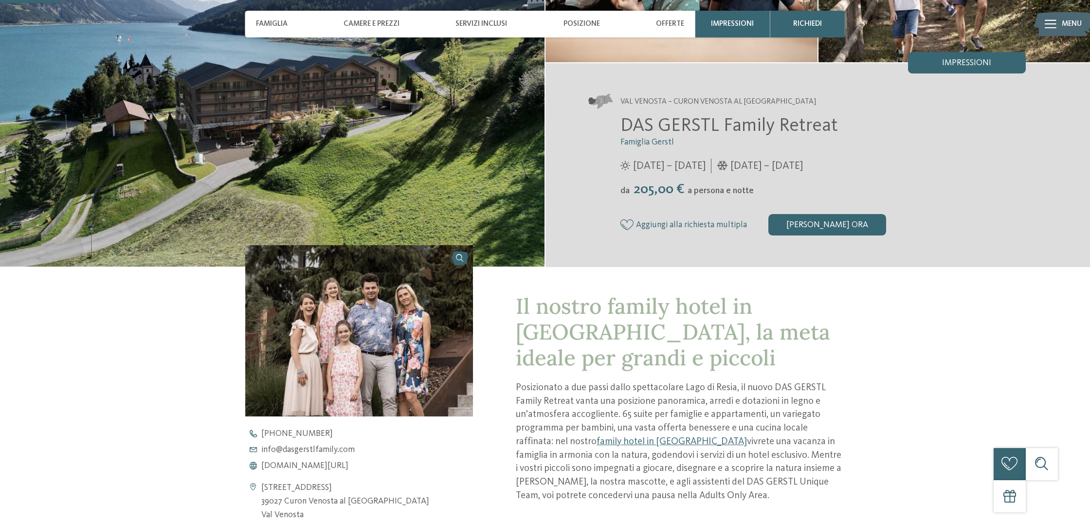
click at [335, 471] on div "Via Altdorf Resia 61 39027 Curon Venosta al lago di Resia Val Venosta +39 0473 …" at bounding box center [359, 476] width 228 height 92
click at [336, 468] on span "www.dasgerstlfamily.com/it" at bounding box center [304, 466] width 87 height 9
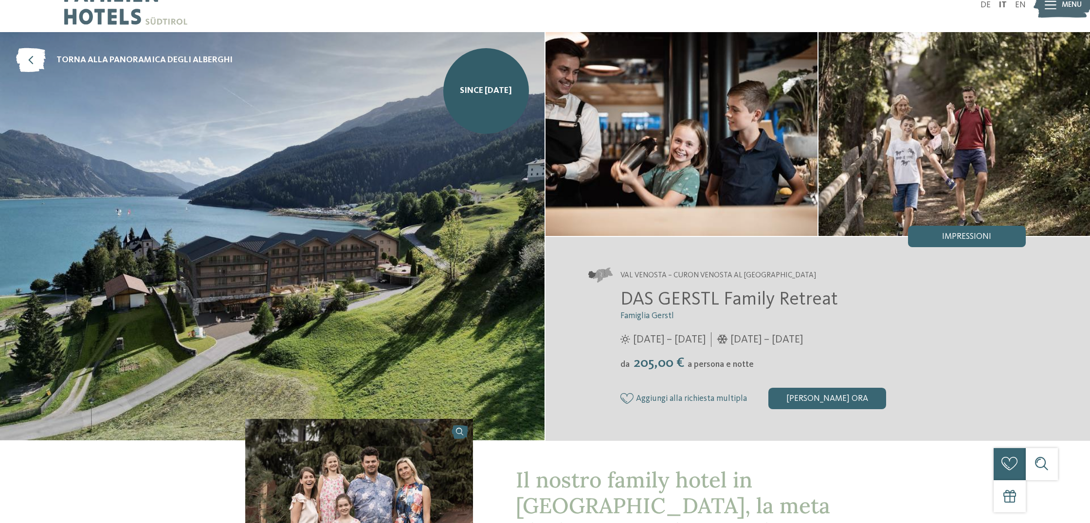
scroll to position [0, 0]
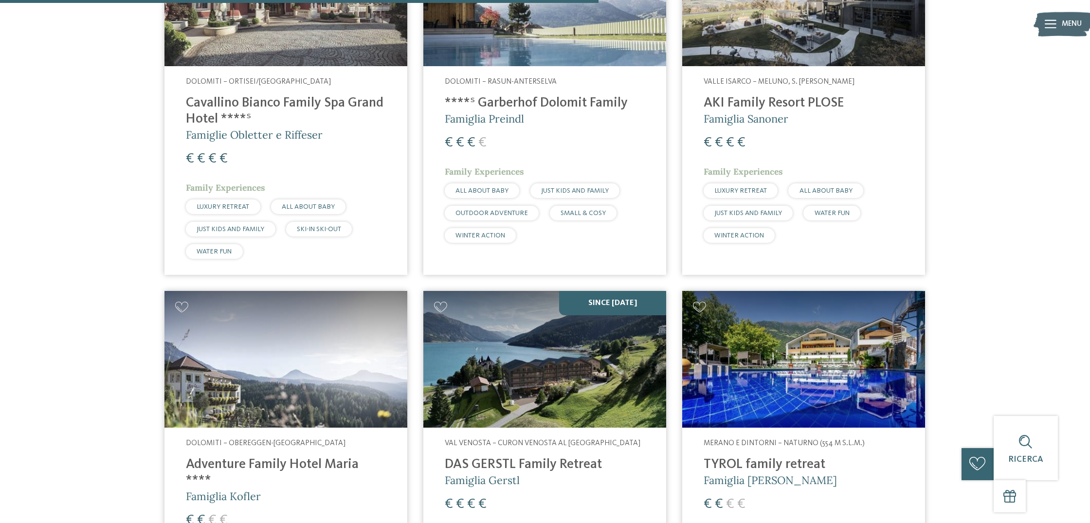
scroll to position [1245, 0]
